Goal: Transaction & Acquisition: Purchase product/service

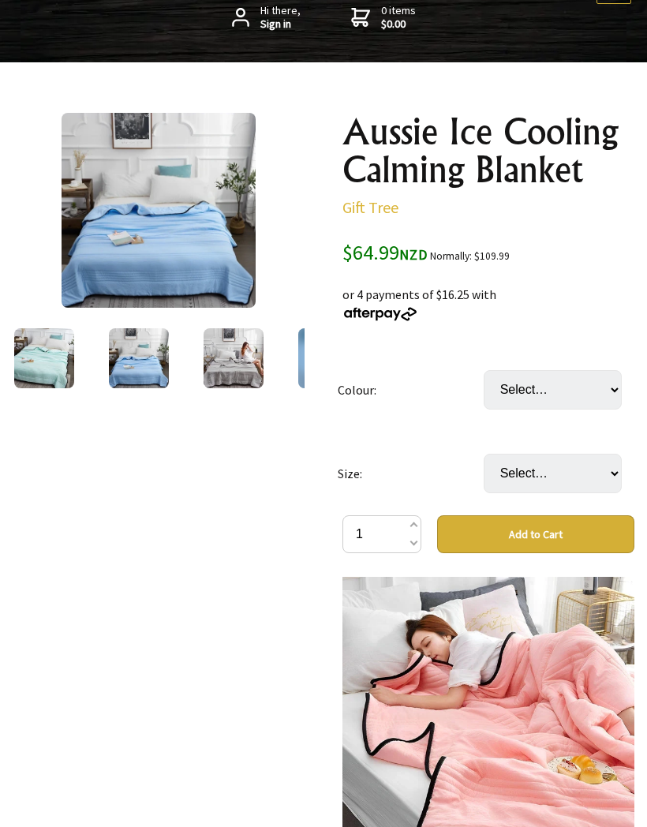
scroll to position [167, 0]
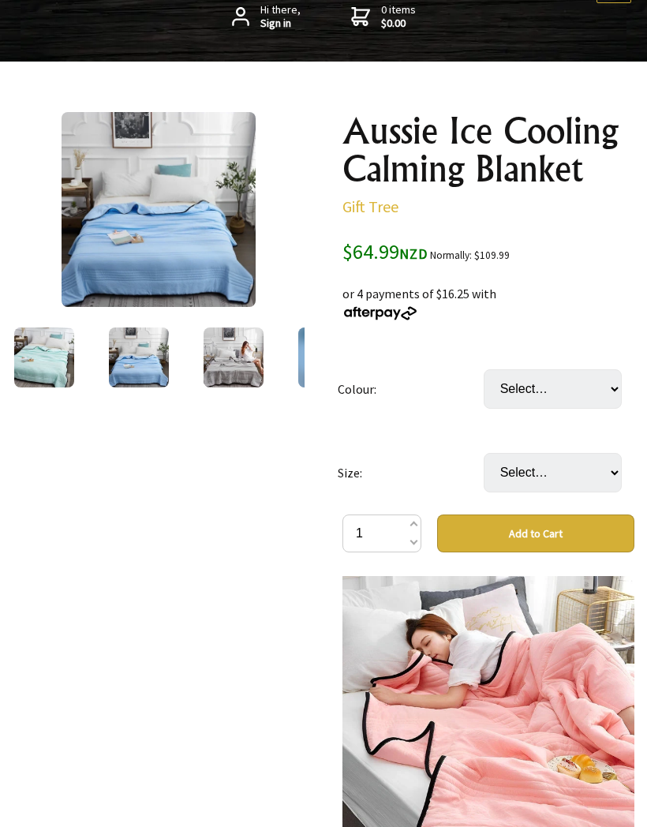
click at [598, 395] on select "Select… Camel Grey Jade Green Light Pink Pink Sky Blue Water Green" at bounding box center [553, 388] width 138 height 39
select select "Jade Green"
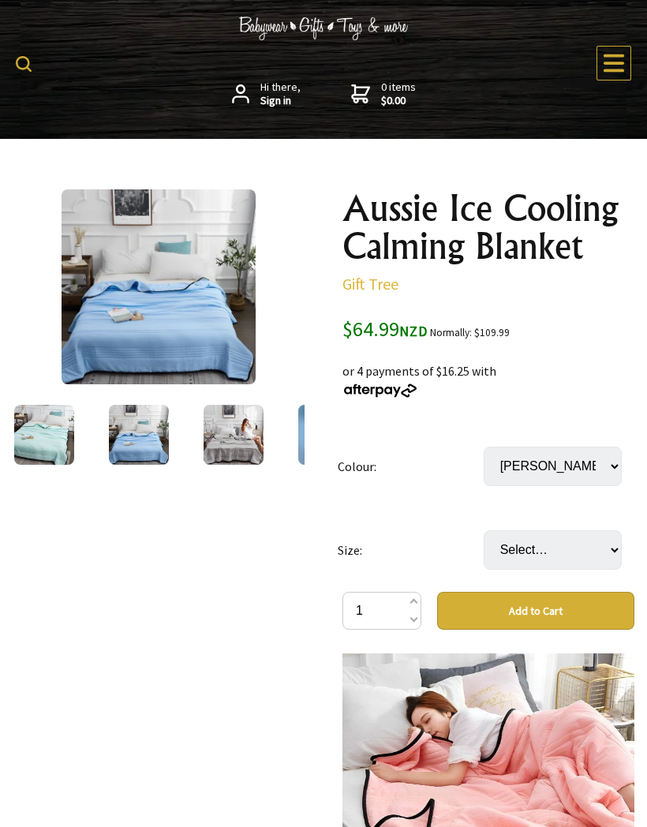
scroll to position [90, 0]
click at [192, 311] on img at bounding box center [159, 286] width 195 height 195
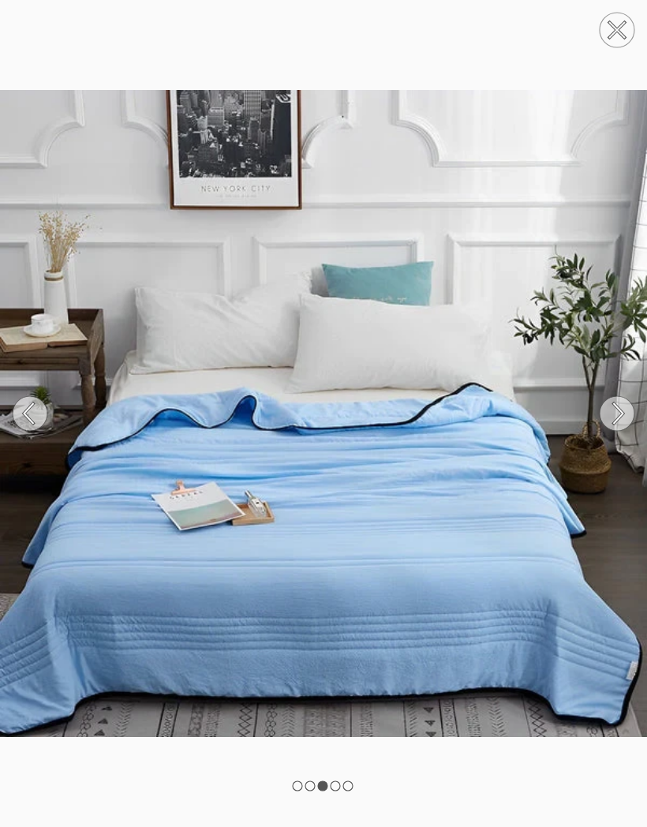
click at [619, 420] on circle at bounding box center [616, 413] width 35 height 35
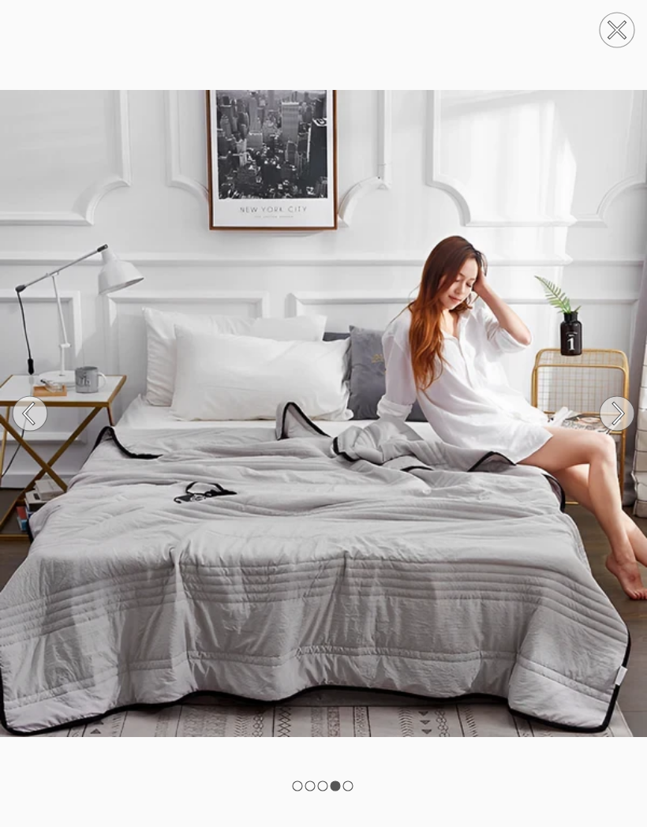
click at [622, 419] on circle at bounding box center [616, 413] width 35 height 35
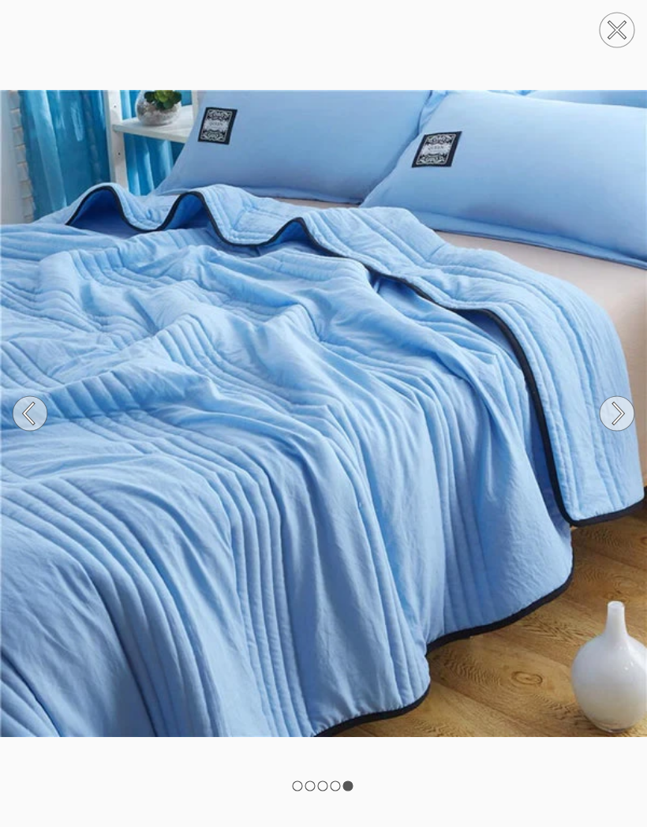
click at [616, 413] on circle at bounding box center [616, 413] width 35 height 35
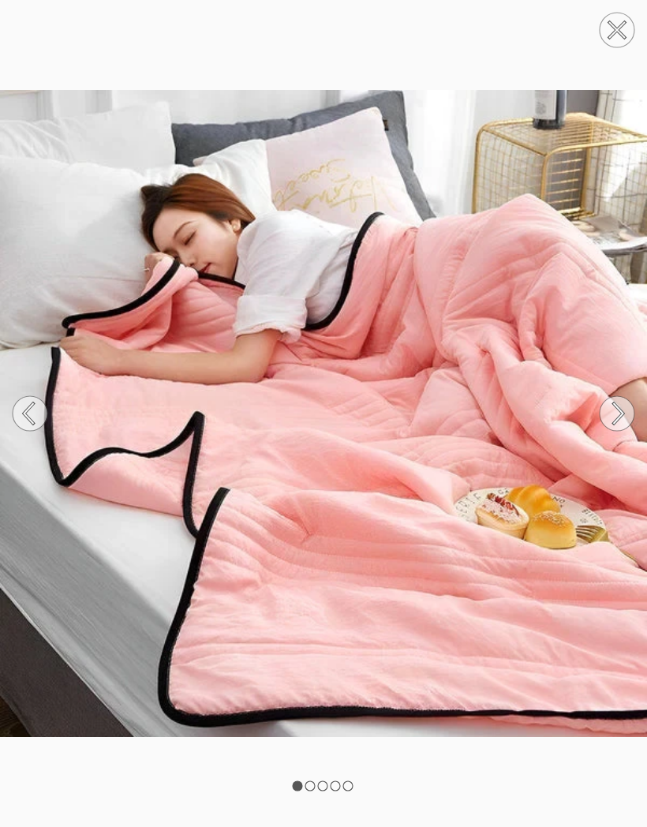
click at [604, 425] on circle at bounding box center [616, 413] width 35 height 35
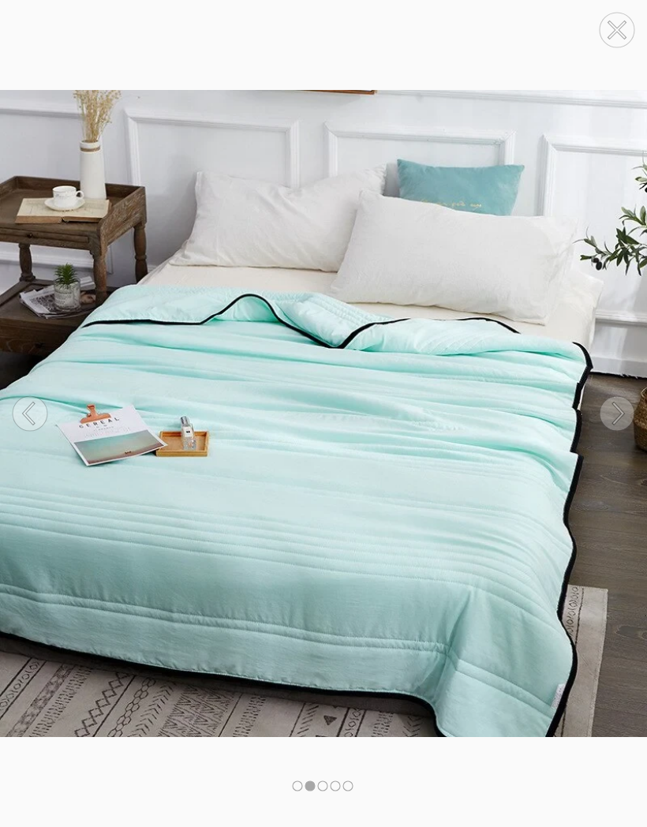
click at [614, 419] on circle at bounding box center [616, 413] width 35 height 35
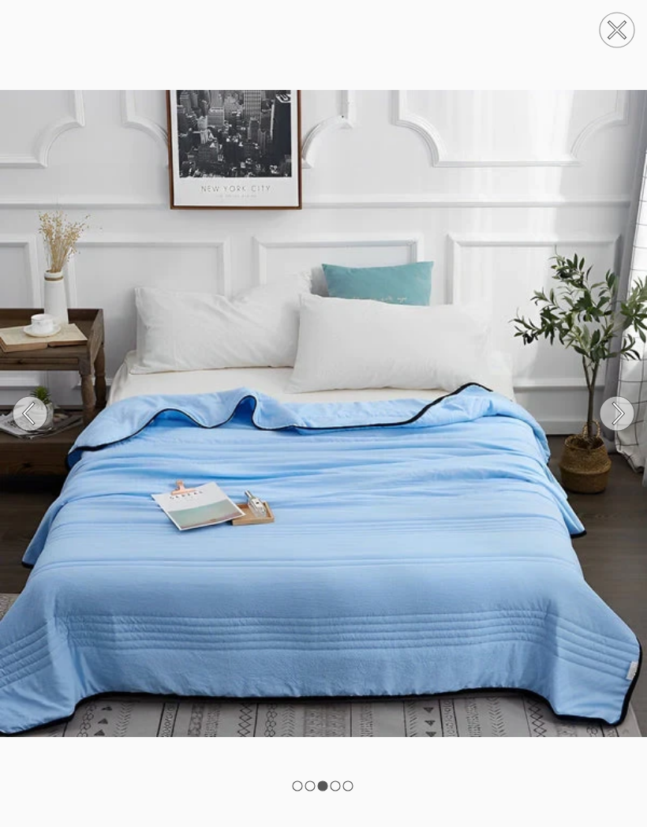
click at [618, 415] on circle at bounding box center [616, 413] width 35 height 35
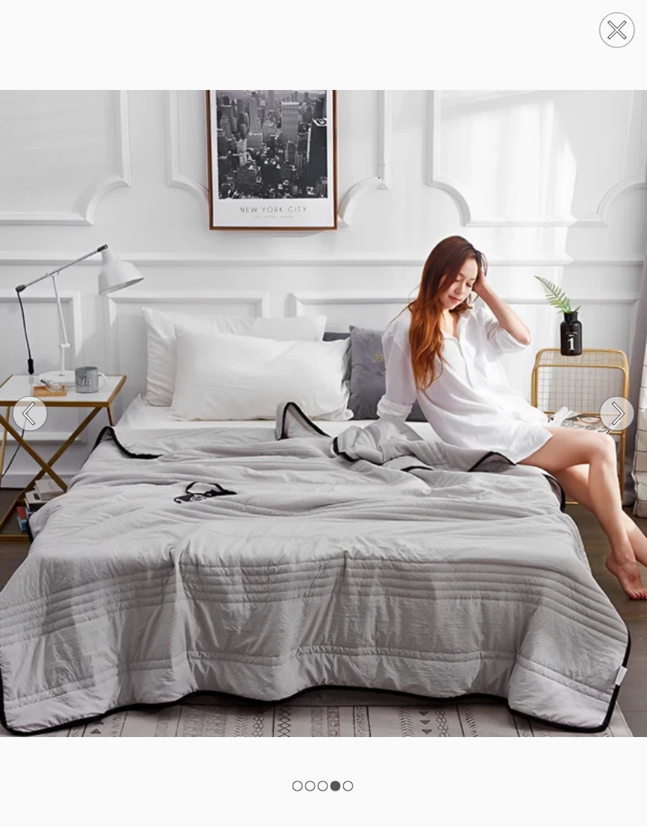
click at [618, 36] on circle at bounding box center [616, 30] width 35 height 35
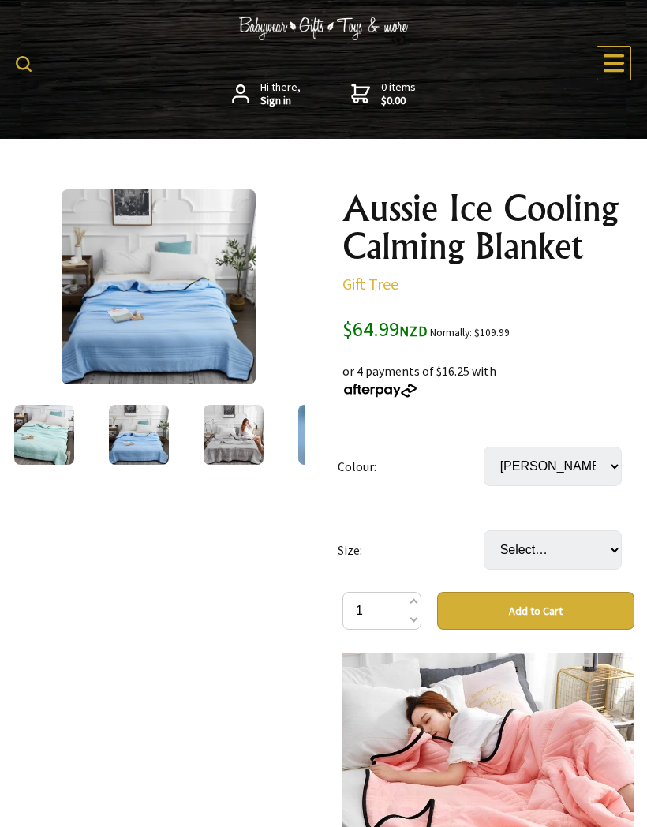
click at [611, 467] on select "Select… Camel Grey [PERSON_NAME] Light Pink Pink Sky Blue Water Green" at bounding box center [553, 465] width 138 height 39
click at [606, 549] on select "Select… 1x1.5m 1.5x2m (+ $9.99) 1.8x2.2m (+ $14.99) 2x2.3m (+ $24.99)" at bounding box center [553, 549] width 138 height 39
select select "2x2.3m"
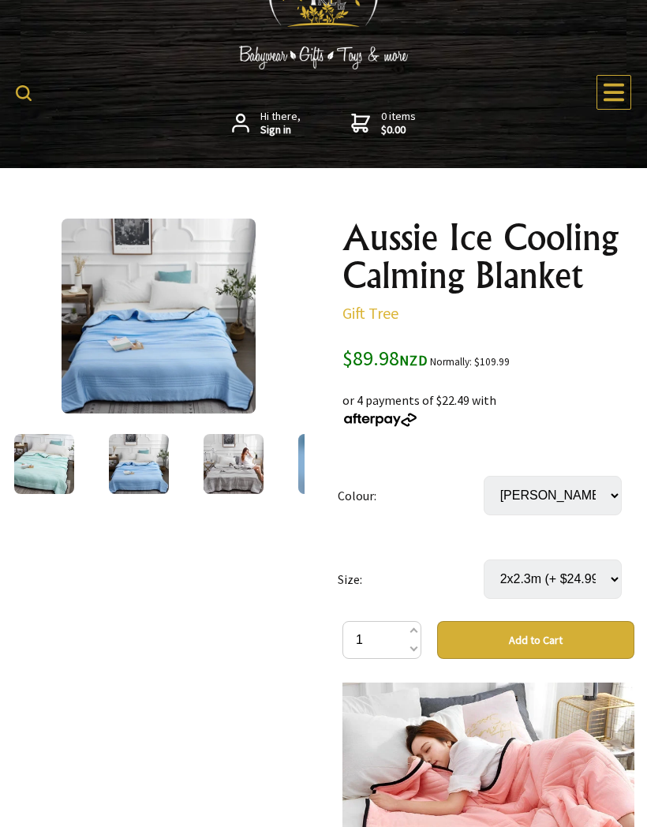
scroll to position [62, 0]
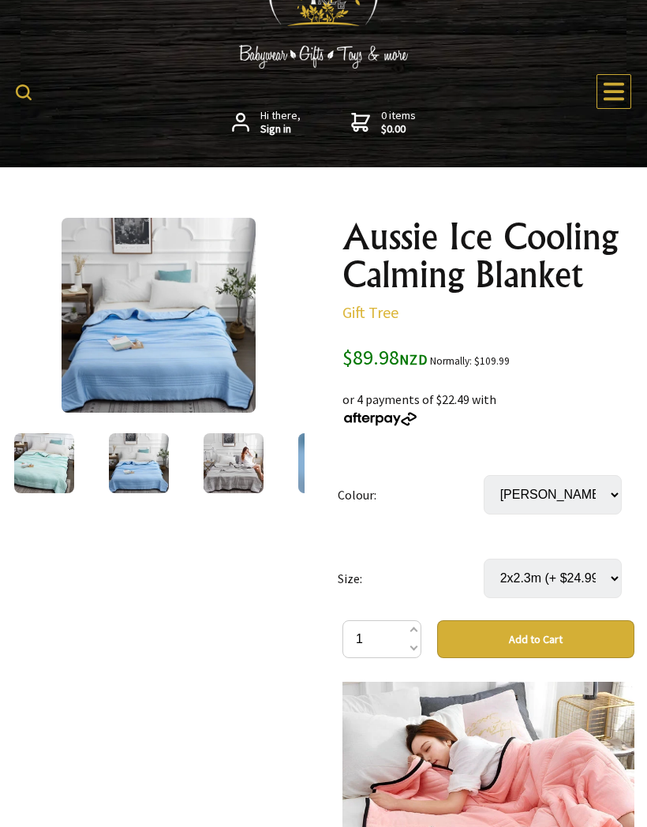
click at [609, 588] on select "Select… 1x1.5m 1.5x2m (+ $9.99) 1.8x2.2m (+ $14.99) 2x2.3m (+ $24.99)" at bounding box center [553, 577] width 138 height 39
select select "1.8x2.2m"
click at [198, 368] on img at bounding box center [159, 315] width 195 height 195
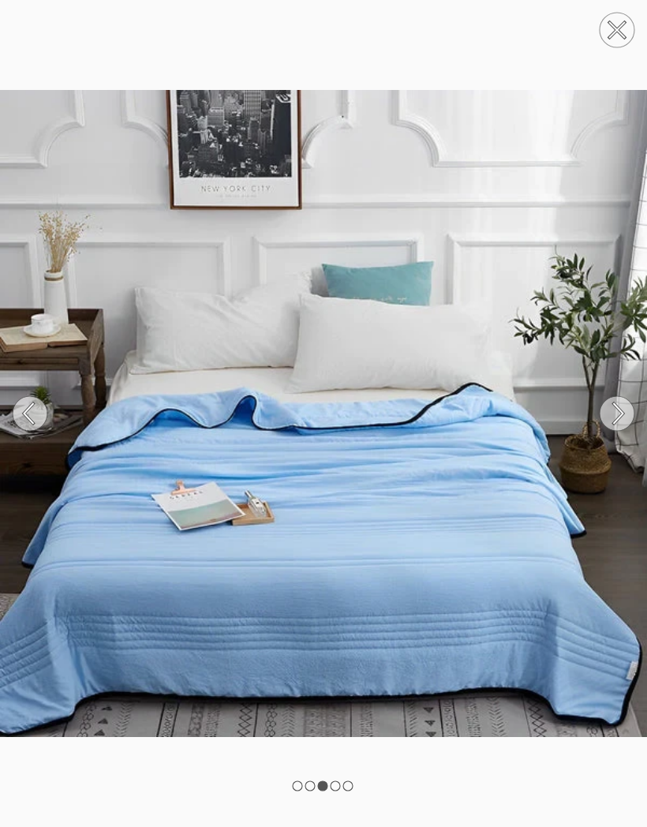
click at [621, 431] on circle at bounding box center [616, 413] width 35 height 35
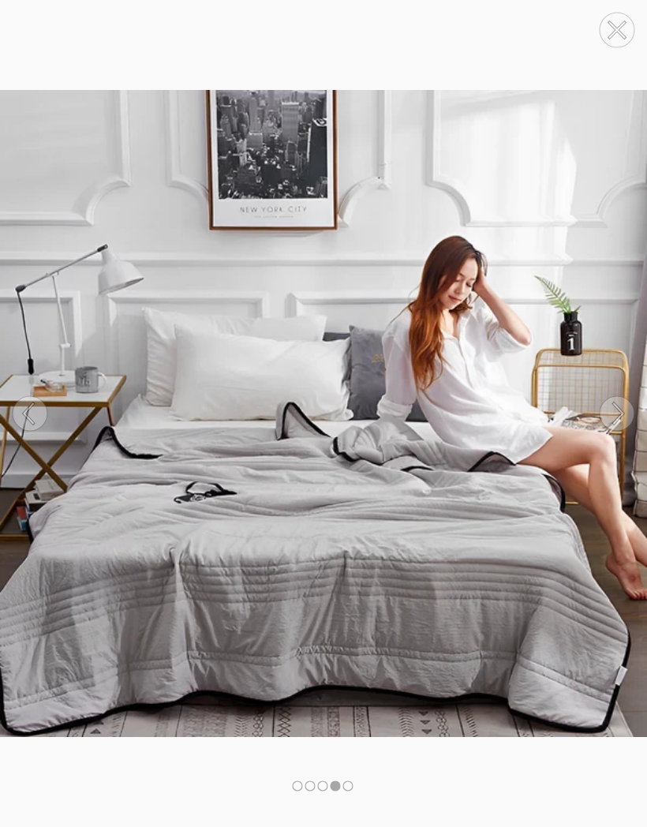
click at [616, 431] on circle at bounding box center [616, 413] width 35 height 35
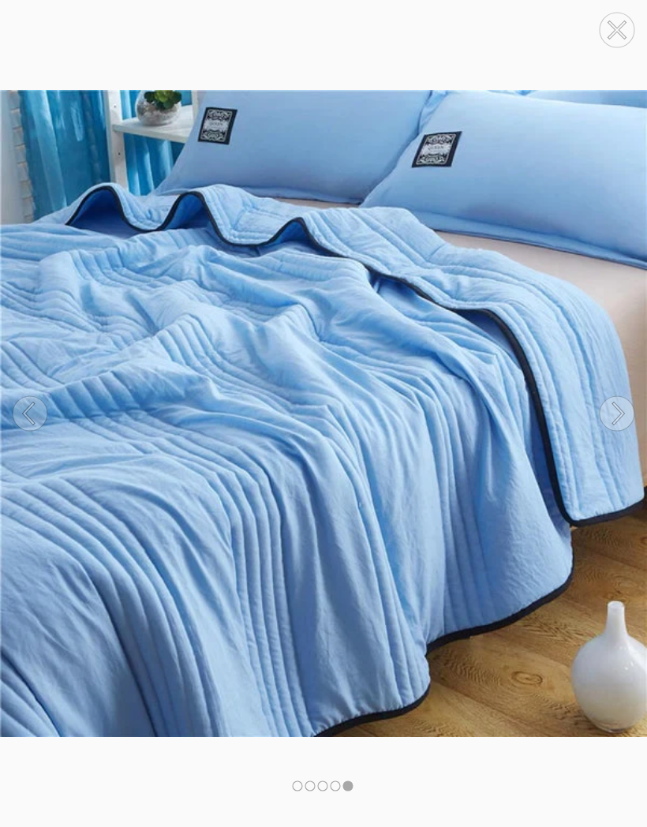
click at [618, 424] on icon at bounding box center [618, 414] width 9 height 20
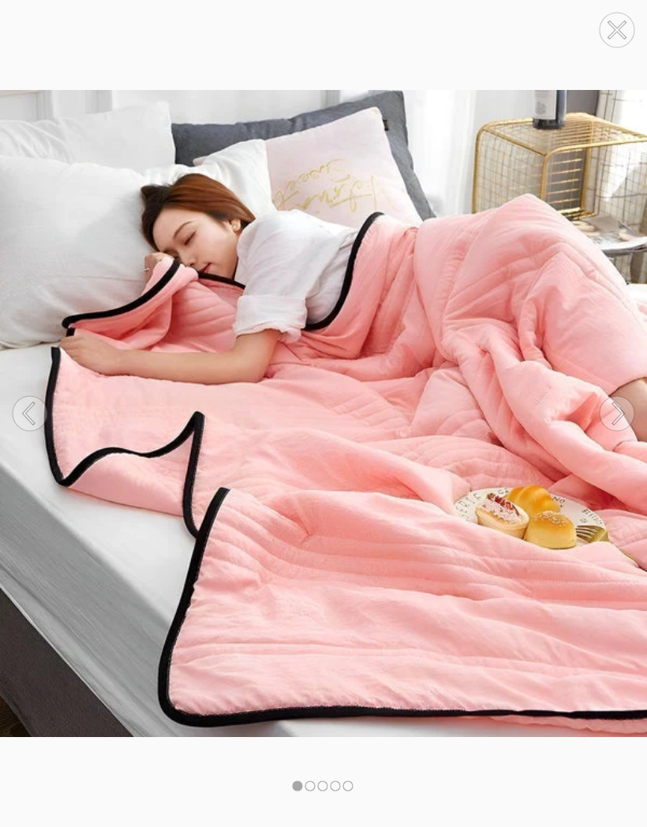
click at [617, 431] on circle at bounding box center [616, 413] width 35 height 35
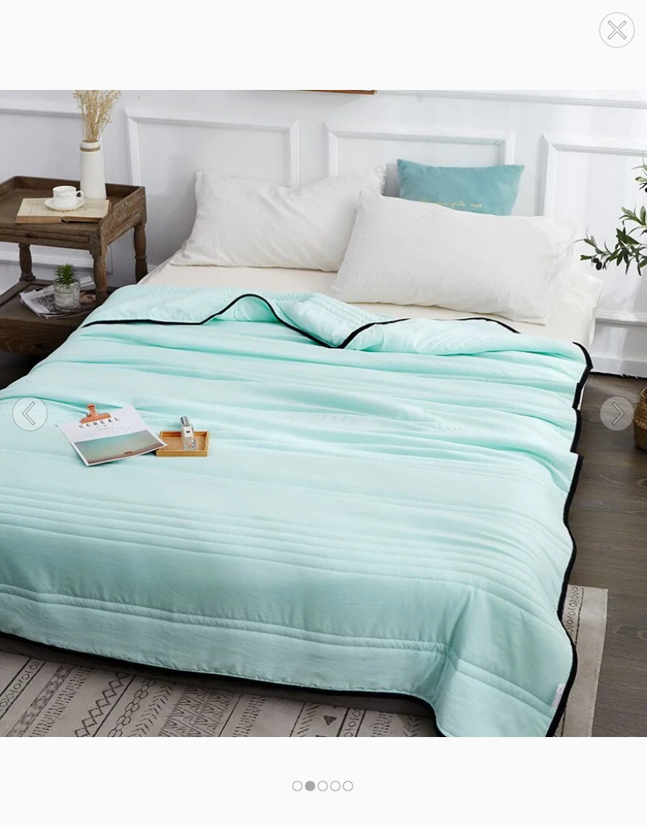
click at [621, 28] on circle at bounding box center [616, 30] width 35 height 35
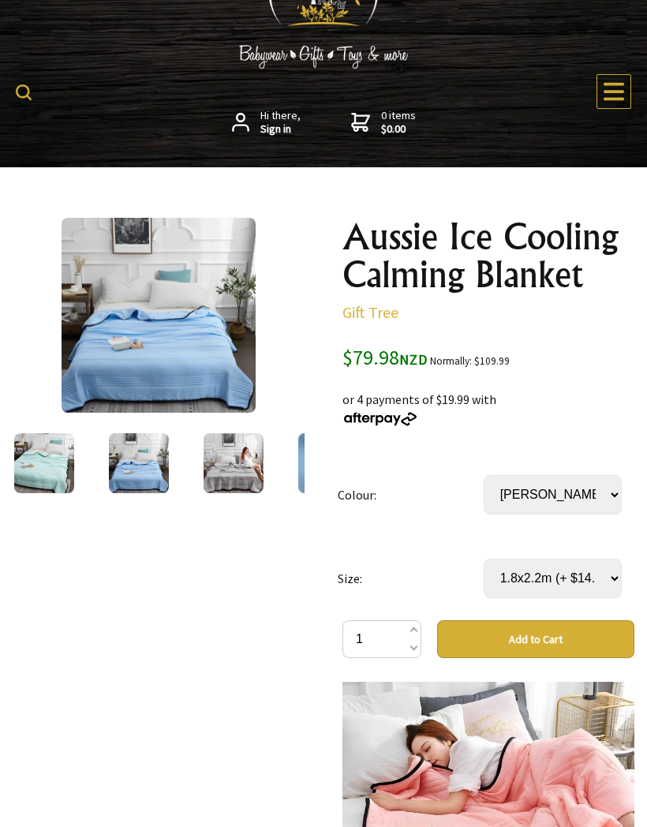
scroll to position [129, 0]
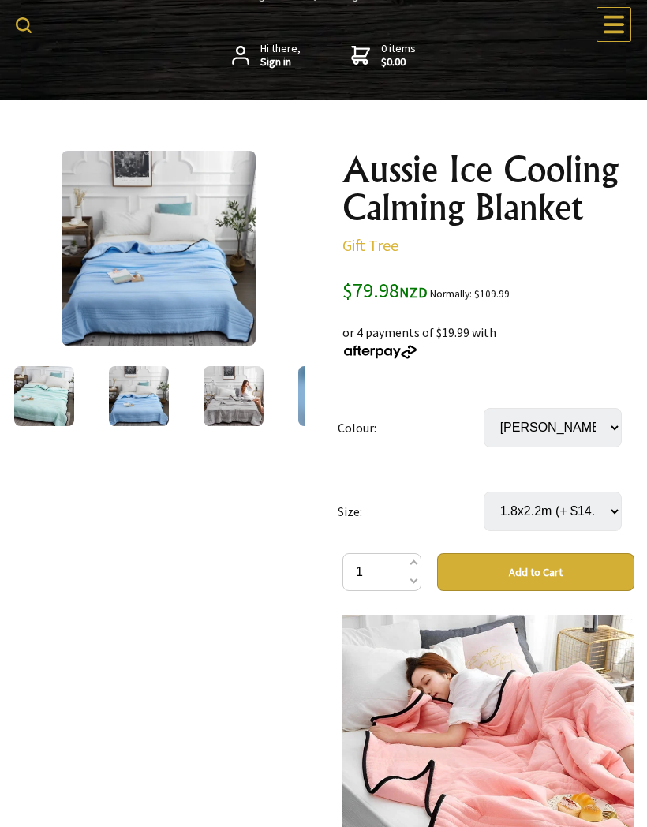
click at [528, 569] on button "Add to Cart" at bounding box center [535, 572] width 197 height 38
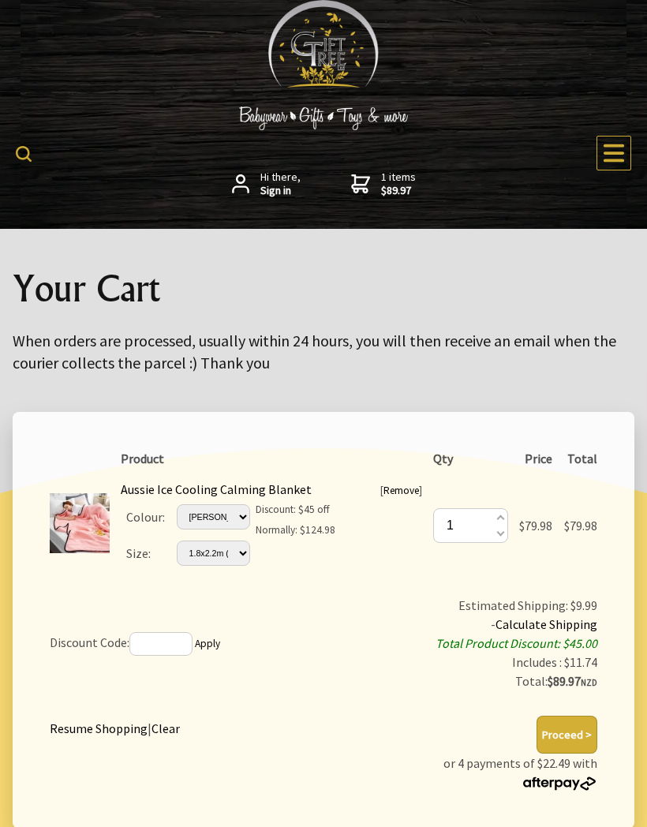
scroll to position [21, 0]
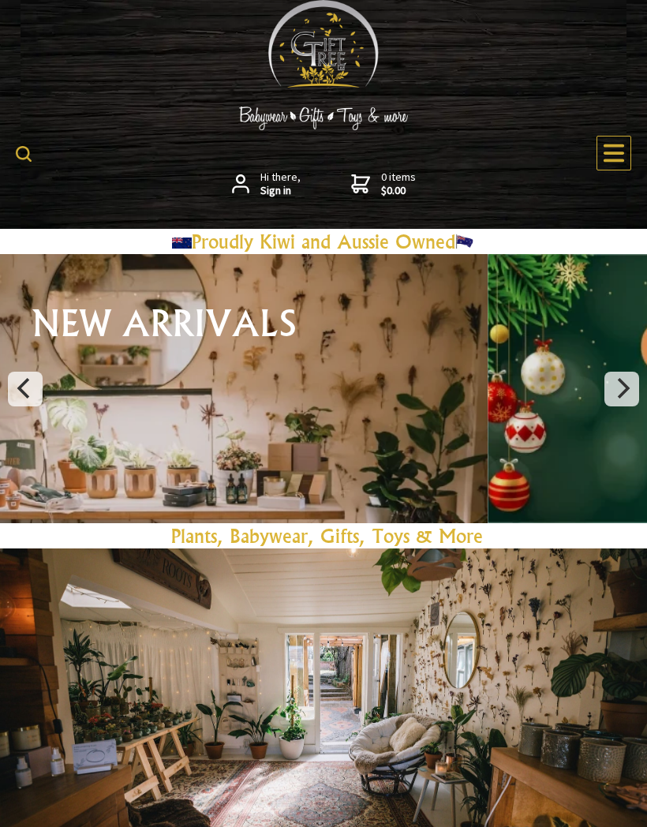
click at [614, 163] on icon at bounding box center [614, 153] width 24 height 24
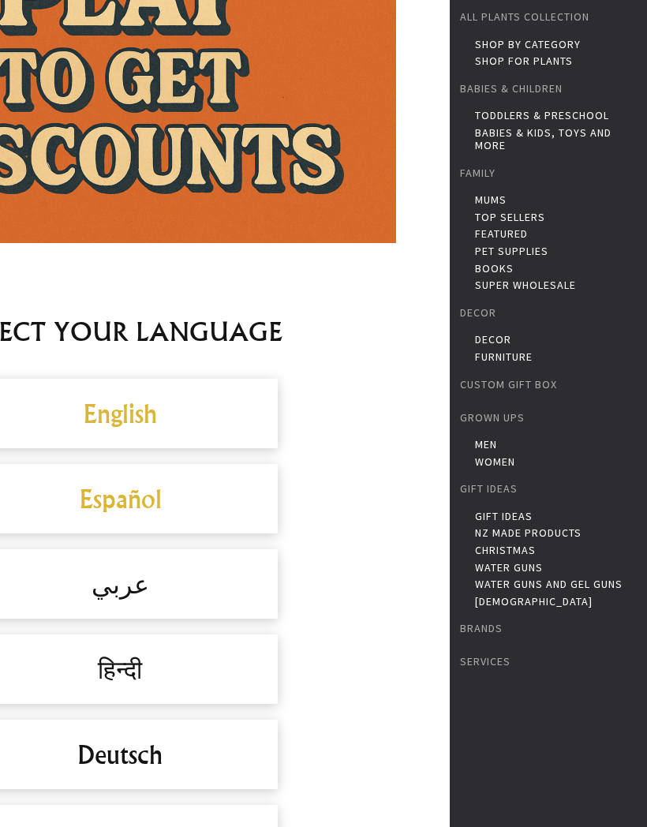
scroll to position [913, 0]
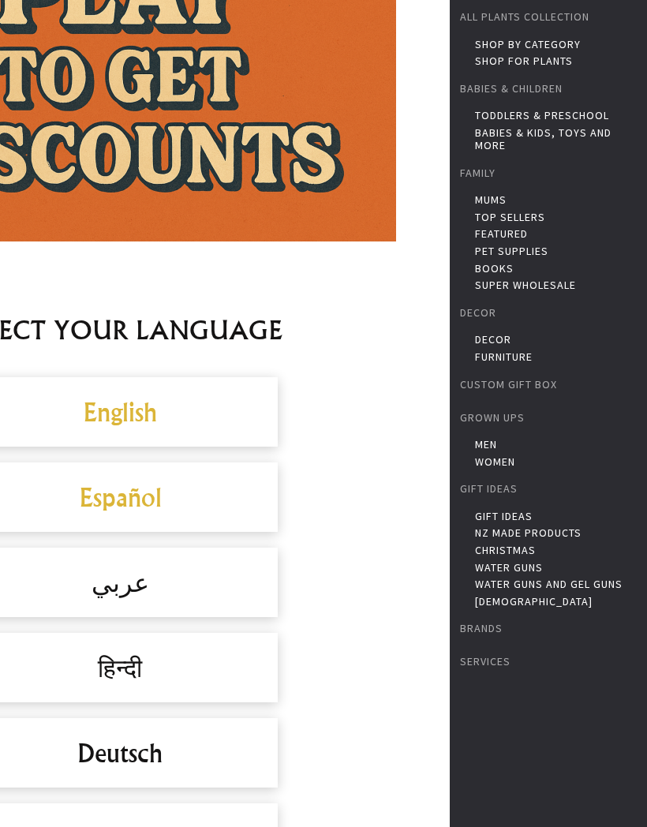
click at [174, 411] on h2 "English" at bounding box center [120, 412] width 284 height 38
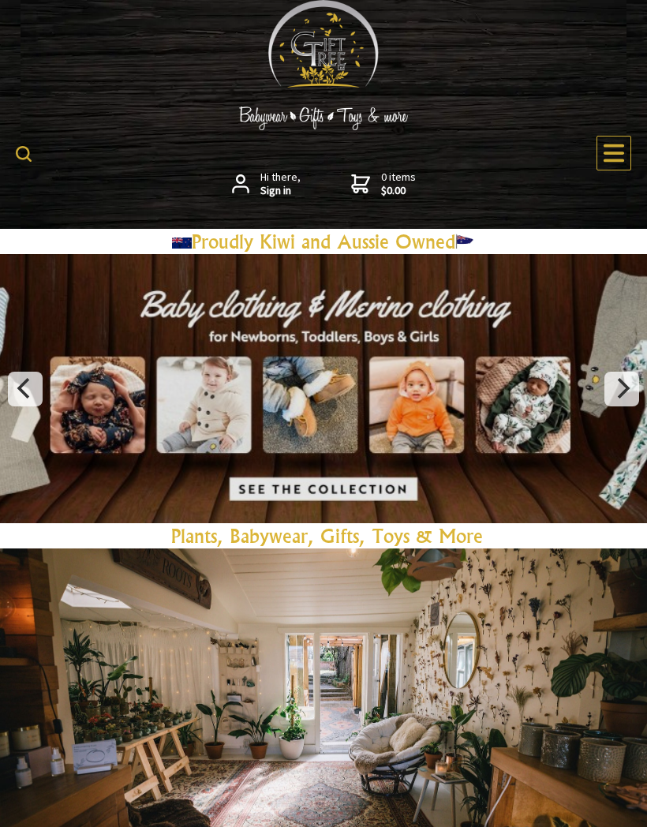
click at [618, 155] on icon at bounding box center [614, 153] width 24 height 24
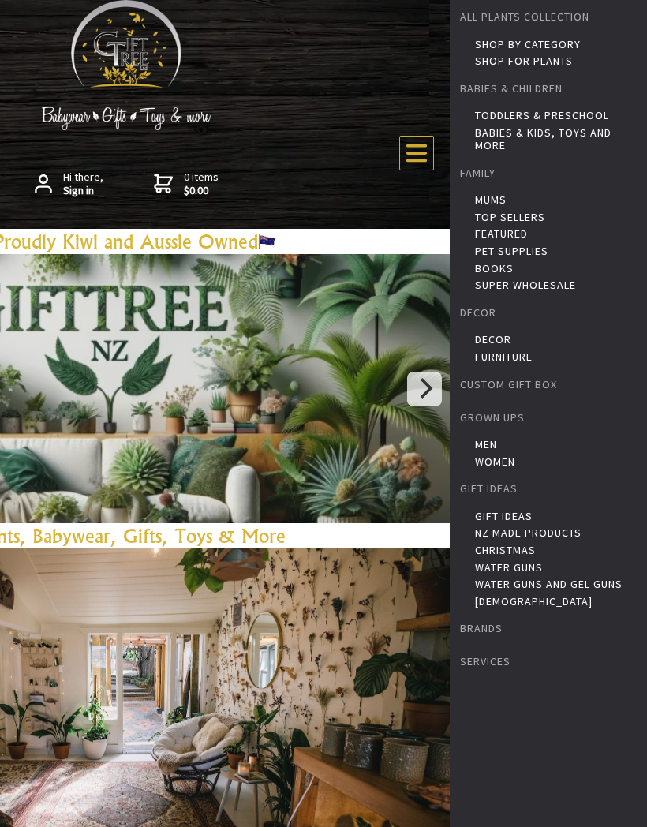
click at [496, 341] on link "Decor" at bounding box center [559, 339] width 168 height 13
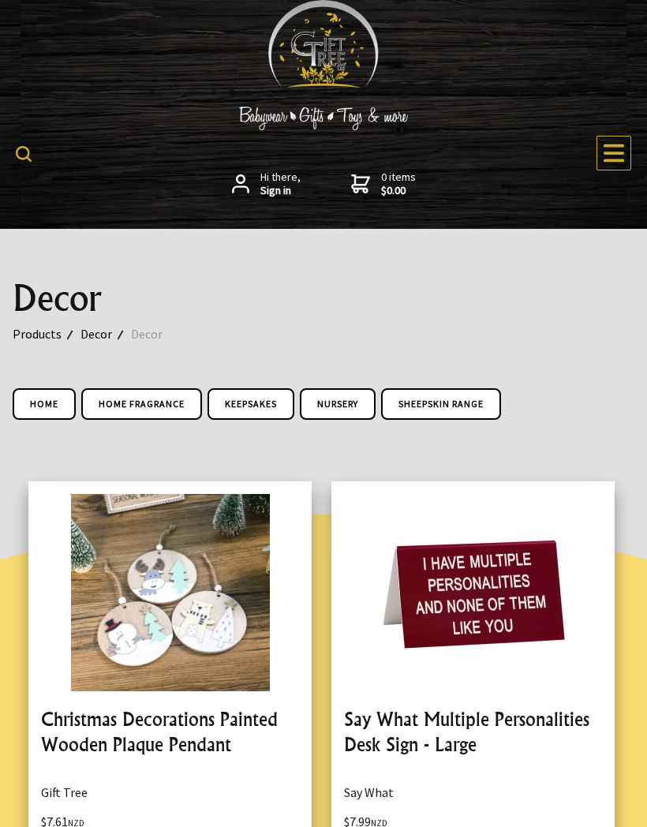
click at [58, 413] on link "Home" at bounding box center [44, 404] width 63 height 32
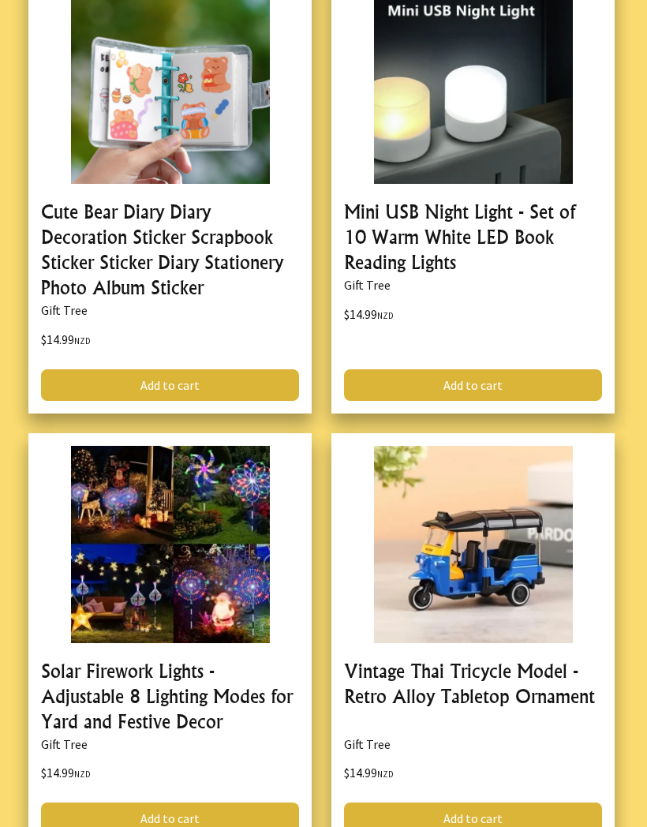
scroll to position [3134, 0]
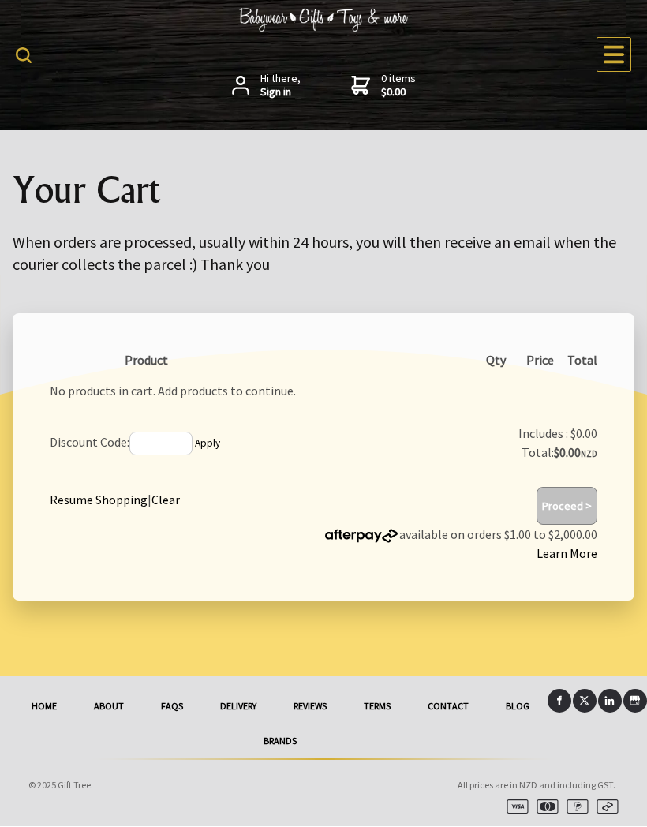
click link "Resume Shopping"
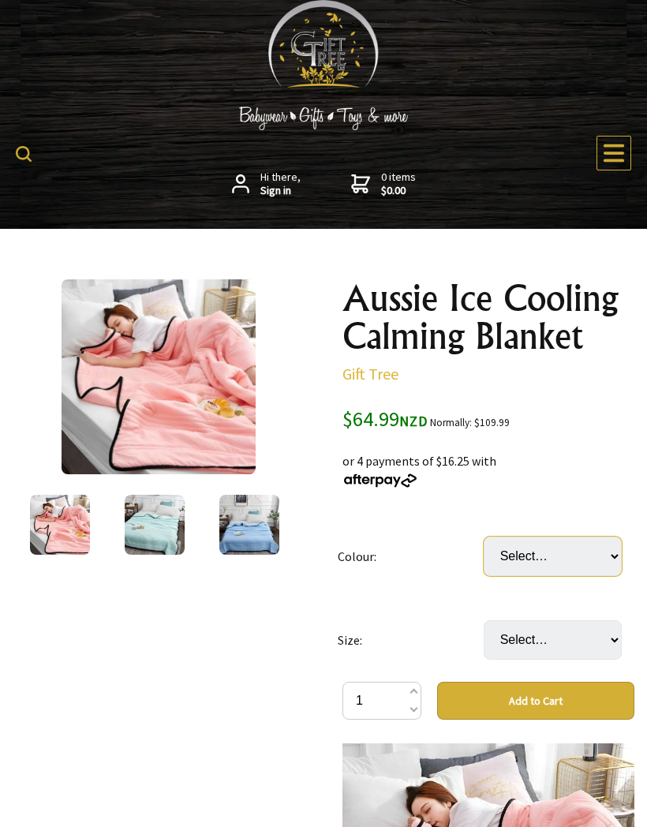
click at [610, 562] on select "Select… Camel Grey [PERSON_NAME] Light Pink Pink Sky Blue Water Green" at bounding box center [553, 555] width 138 height 39
select select "[PERSON_NAME]"
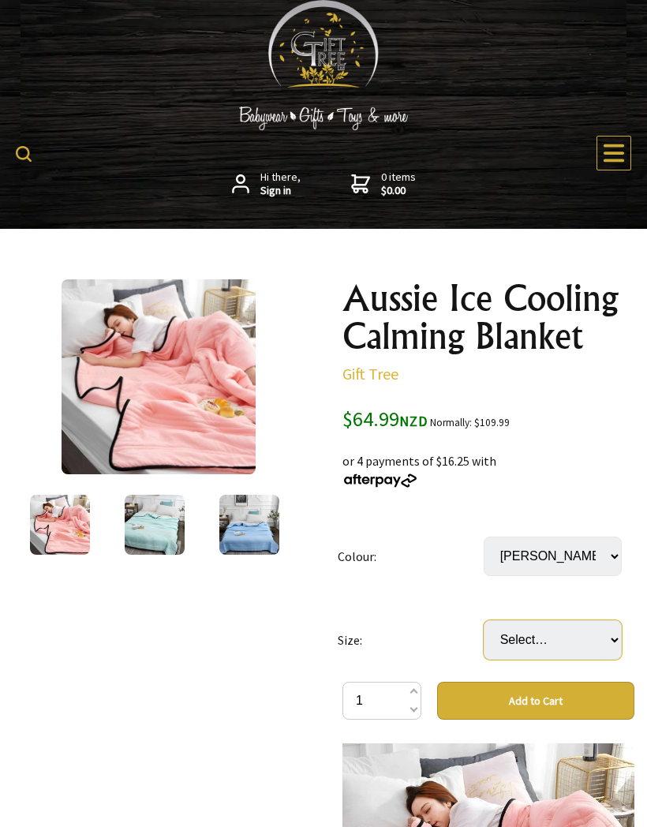
click at [606, 644] on select "Select… 1x1.5m 1.5x2m (+ $9.99) 1.8x2.2m (+ $14.99) 2x2.3m (+ $24.99)" at bounding box center [553, 639] width 138 height 39
select select "1.8x2.2m"
click at [529, 700] on button "Add to Cart" at bounding box center [535, 701] width 197 height 38
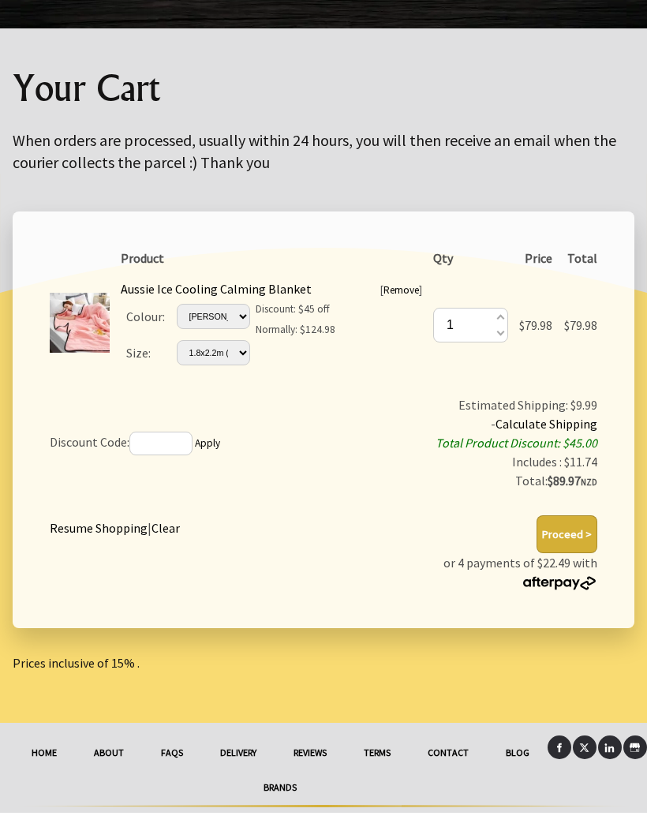
scroll to position [238, 0]
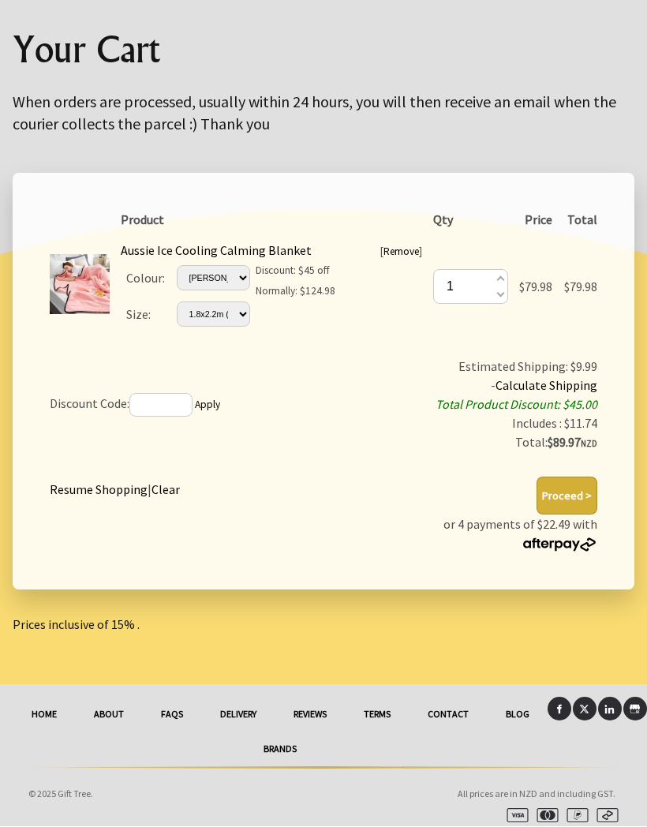
click at [570, 490] on button "Proceed >" at bounding box center [566, 496] width 61 height 38
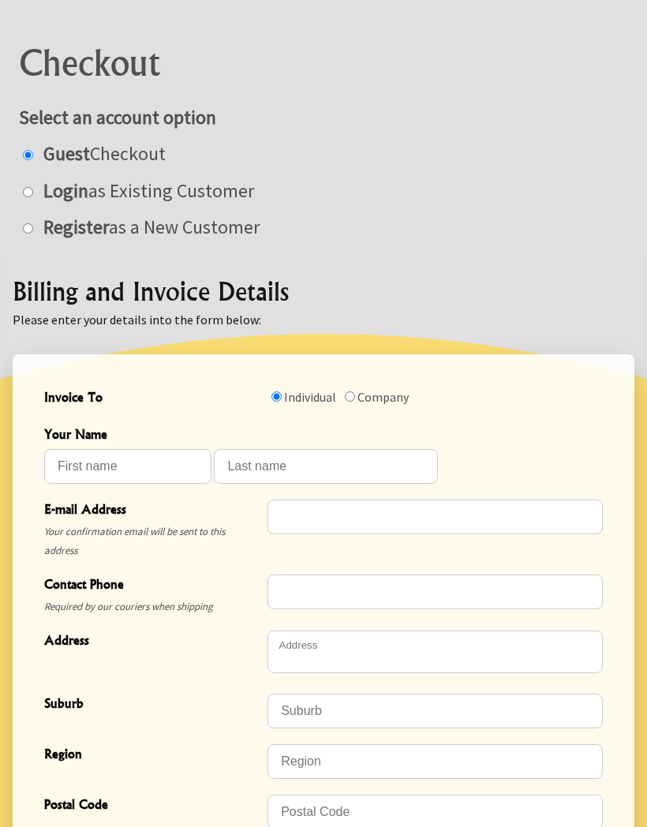
scroll to position [245, 0]
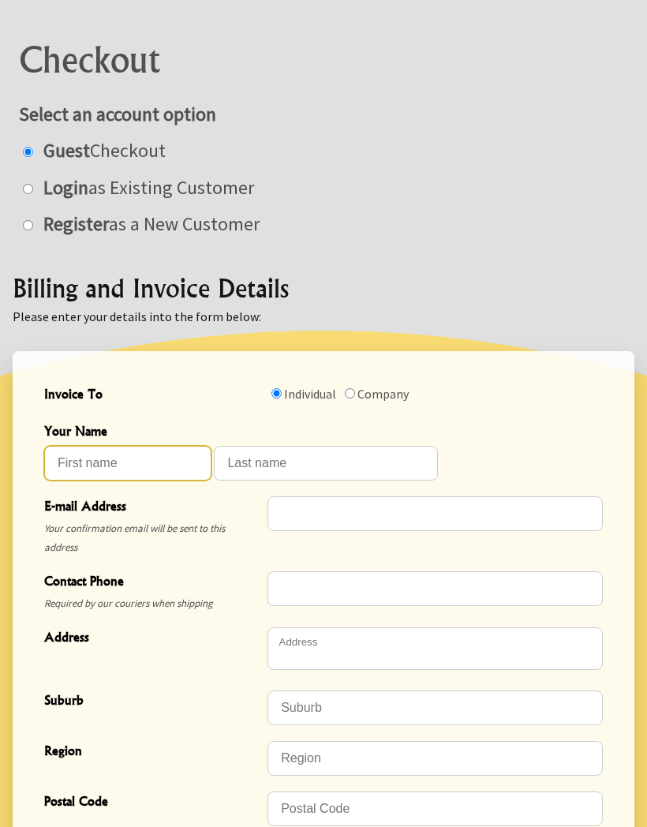
click at [110, 455] on input "Your Name" at bounding box center [127, 463] width 167 height 35
type input "[PERSON_NAME]"
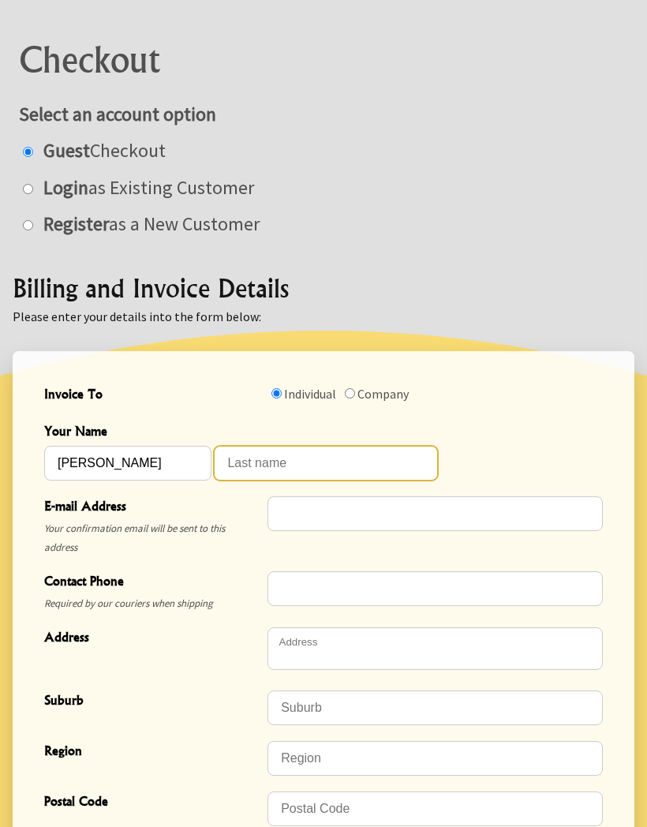
type input "Pivac"
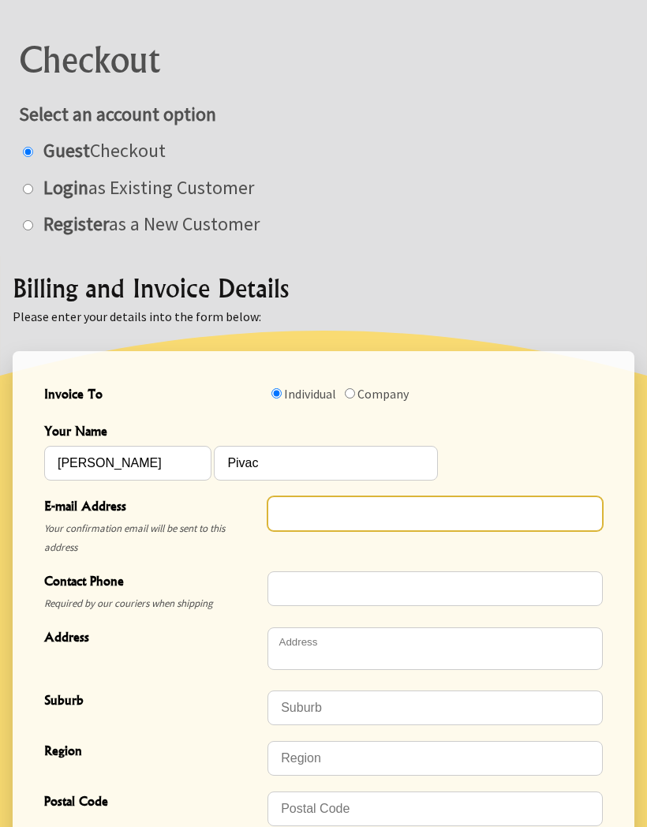
type input "[EMAIL_ADDRESS][DOMAIN_NAME]"
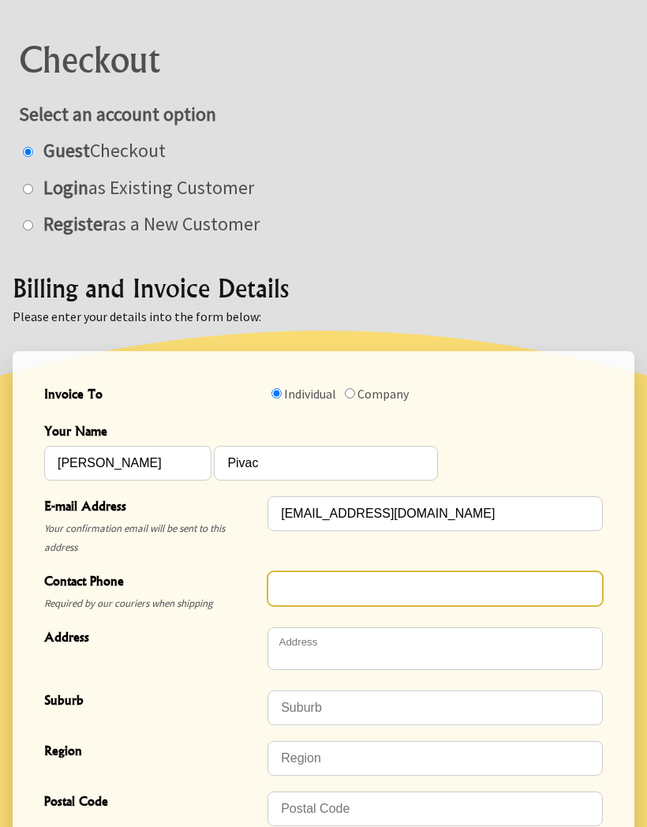
type input "0212108831"
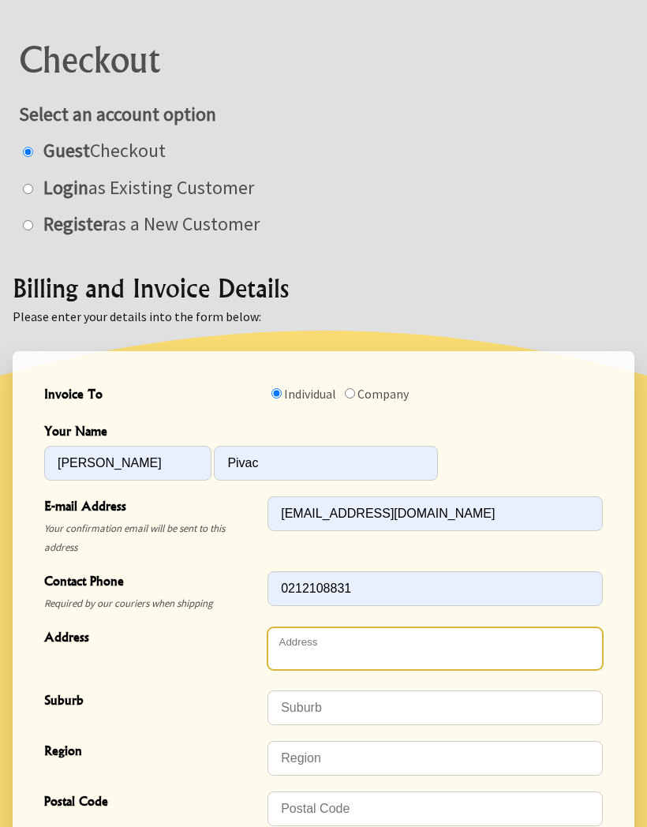
click at [308, 651] on textarea "Address" at bounding box center [434, 648] width 335 height 43
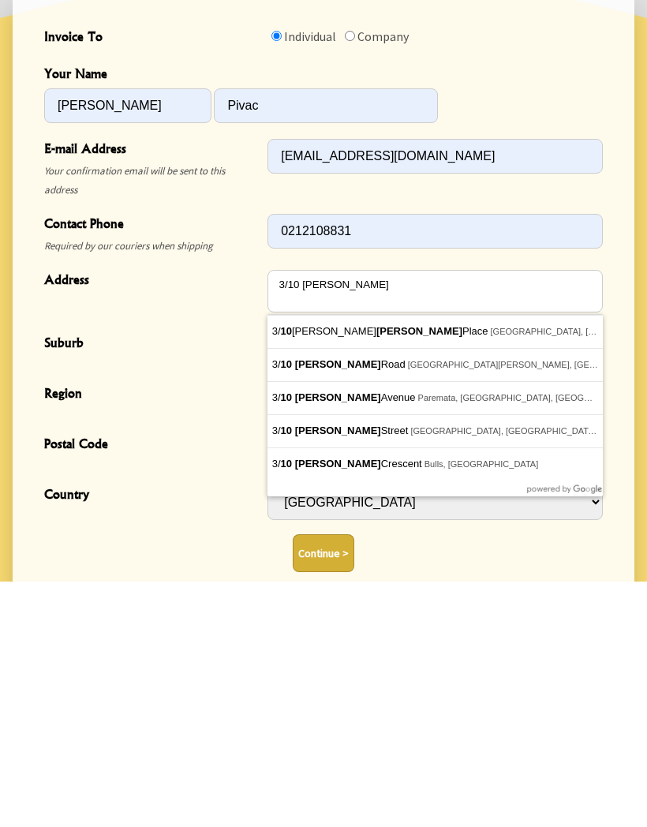
scroll to position [531, 0]
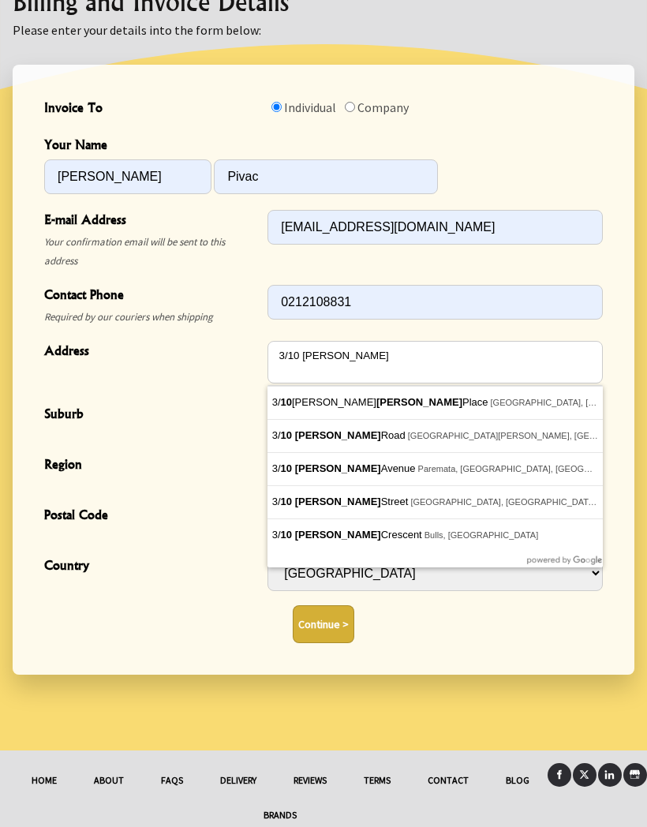
type textarea "[STREET_ADDRESS][PERSON_NAME]"
type input "Point [PERSON_NAME]"
type input "[GEOGRAPHIC_DATA]"
type input "1022"
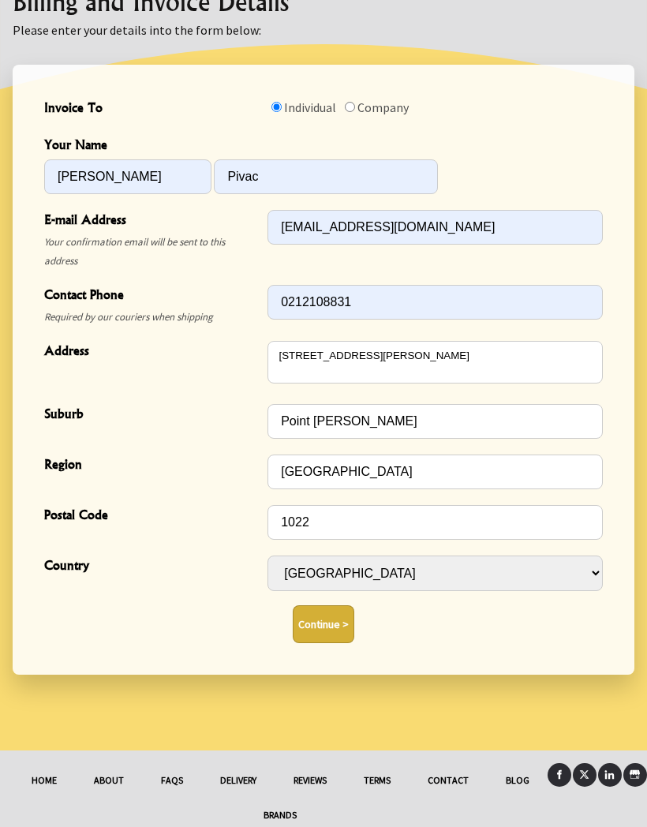
click at [329, 615] on button "Continue >" at bounding box center [324, 624] width 62 height 38
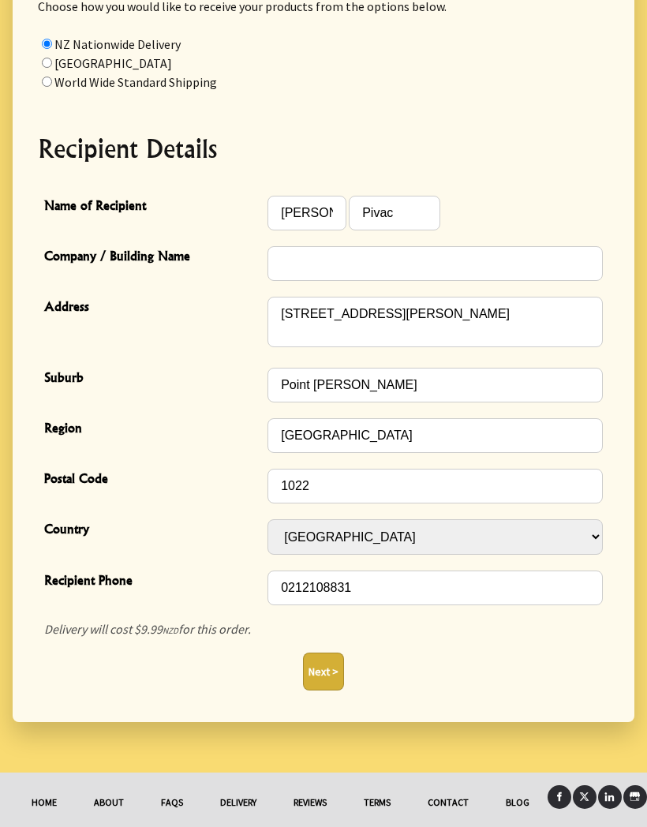
scroll to position [401, 0]
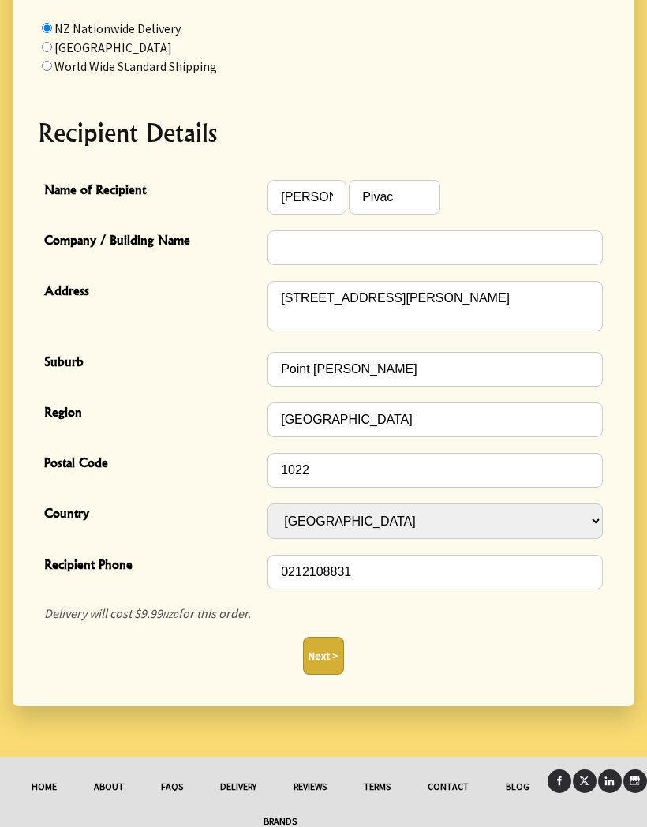
click at [331, 653] on button "Next >" at bounding box center [323, 656] width 41 height 38
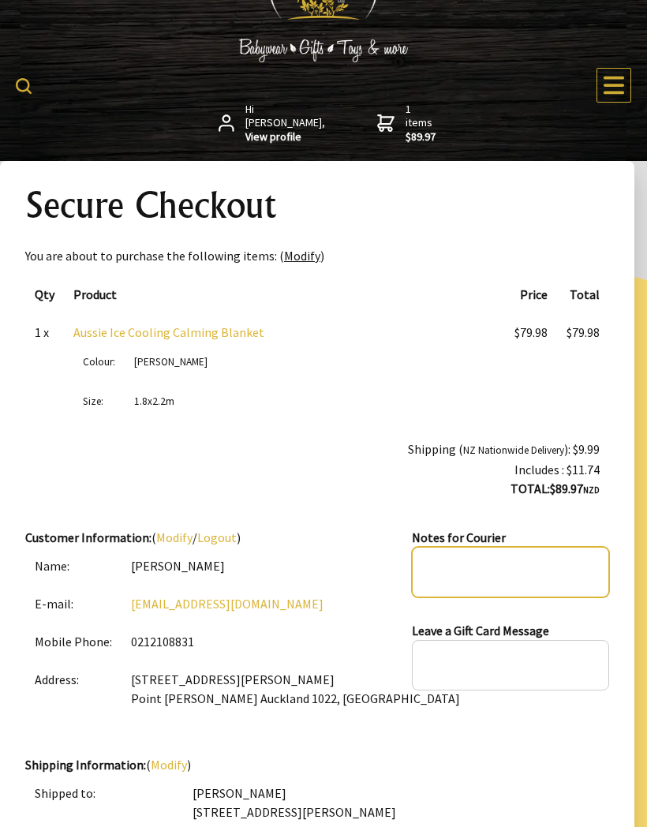
click at [444, 562] on textarea at bounding box center [510, 572] width 197 height 50
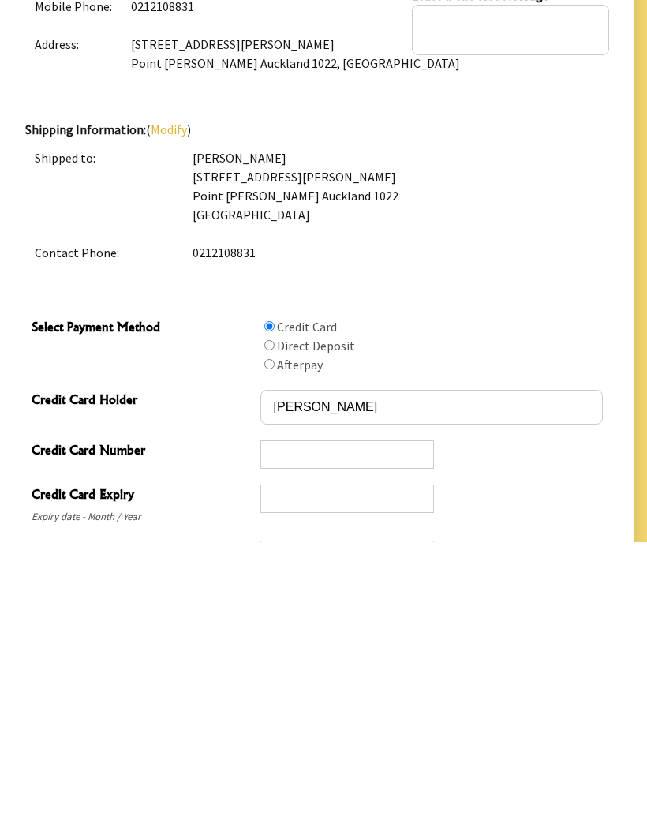
scroll to position [495, 0]
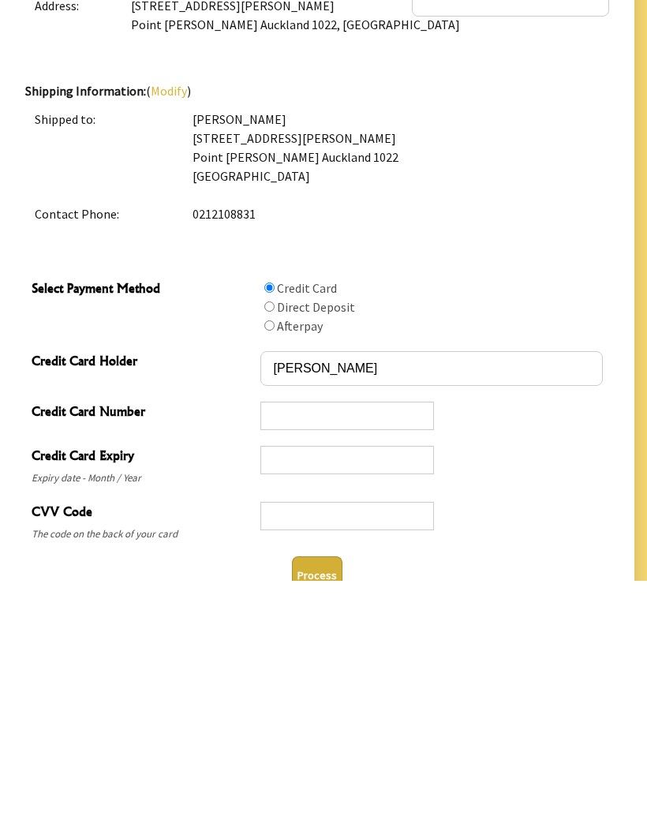
type textarea "Outside front door please"
click at [317, 802] on button "Process" at bounding box center [317, 821] width 50 height 38
